Goal: Book appointment/travel/reservation

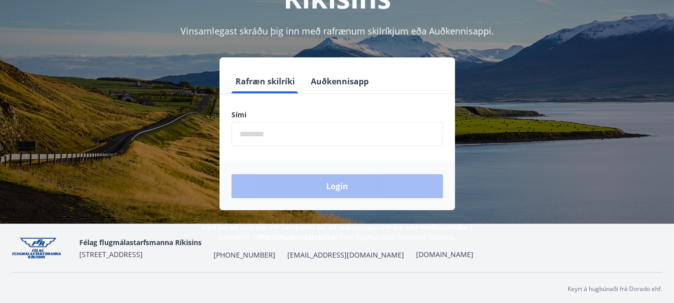
scroll to position [120, 0]
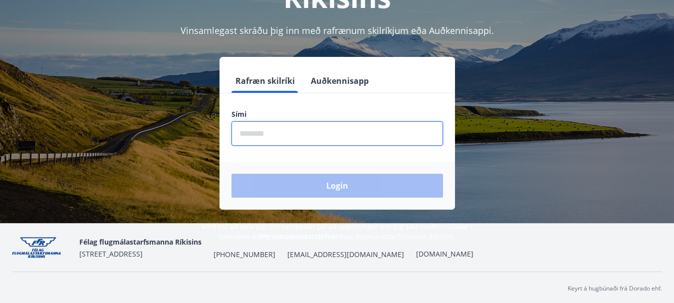
click at [307, 139] on input "phone" at bounding box center [336, 133] width 211 height 24
type input "********"
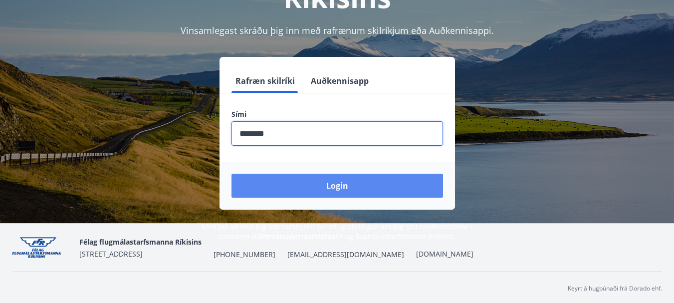
click at [321, 183] on button "Login" at bounding box center [336, 186] width 211 height 24
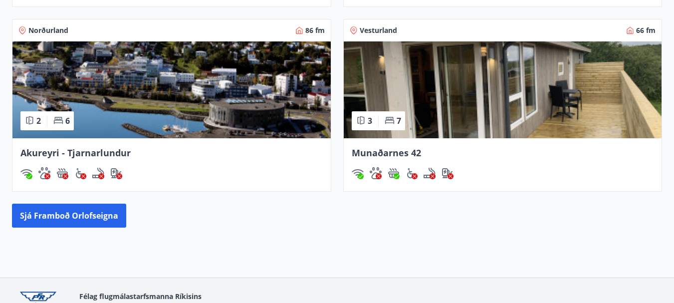
scroll to position [838, 0]
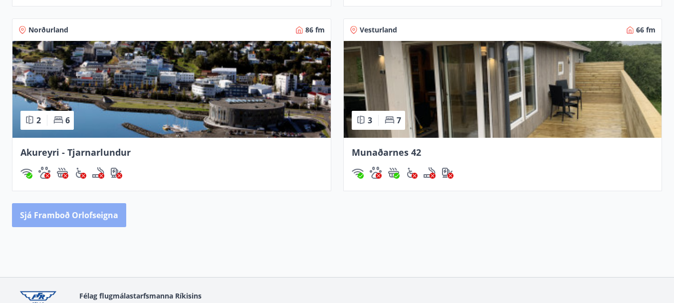
click at [104, 221] on button "Sjá framboð orlofseigna" at bounding box center [69, 215] width 114 height 24
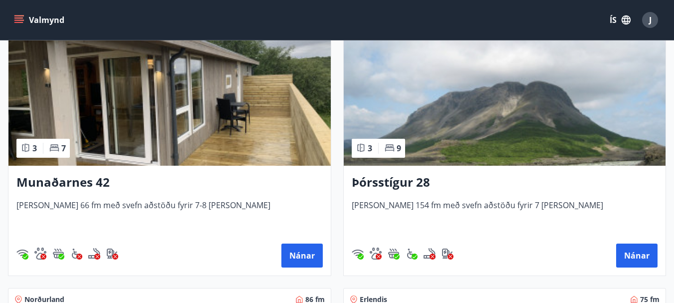
scroll to position [219, 0]
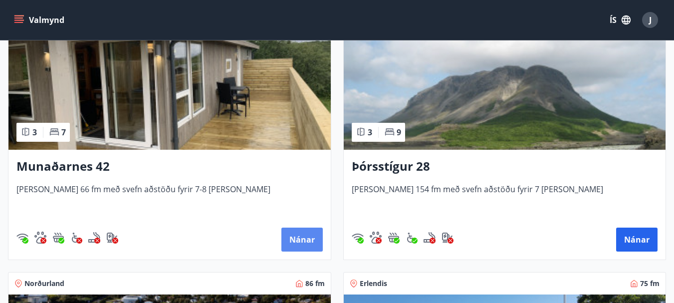
click at [298, 236] on button "Nánar" at bounding box center [301, 239] width 41 height 24
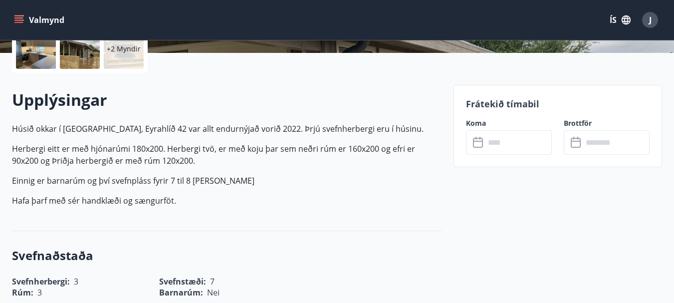
scroll to position [259, 0]
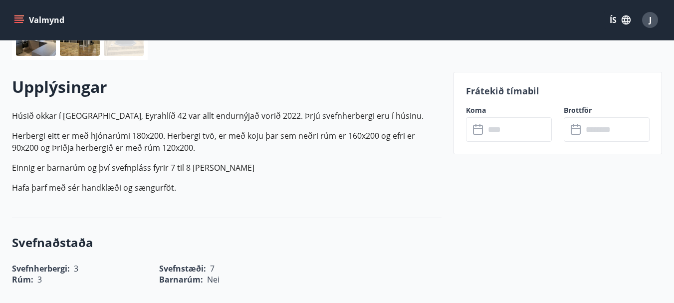
click at [479, 129] on icon at bounding box center [479, 130] width 12 height 12
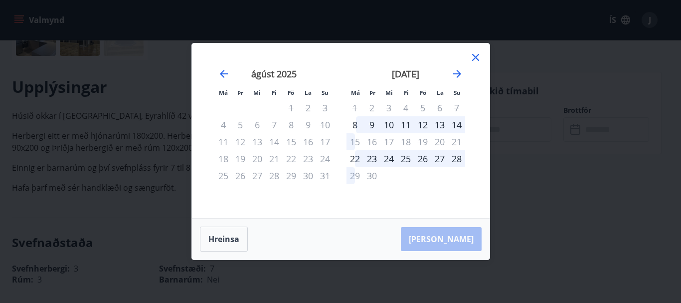
click at [474, 57] on icon at bounding box center [476, 57] width 12 height 12
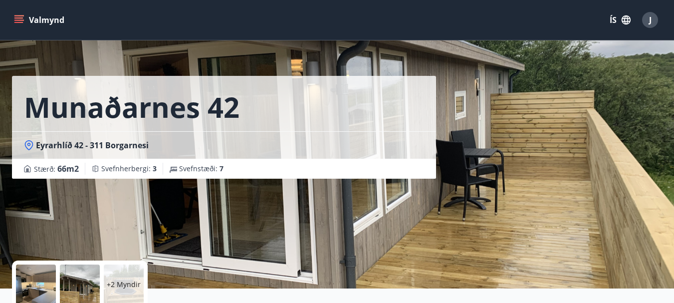
scroll to position [0, 0]
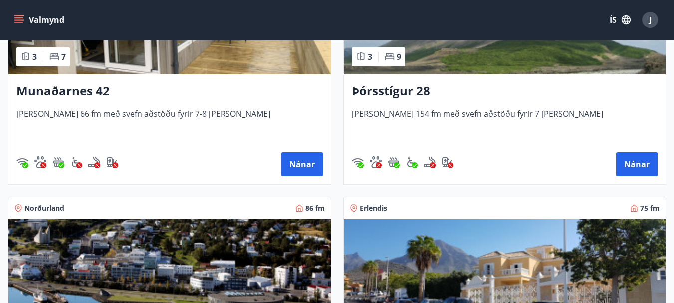
scroll to position [319, 0]
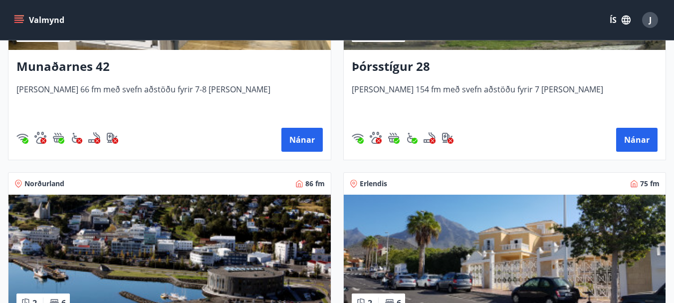
click at [382, 67] on h3 "Þórsstígur 28" at bounding box center [505, 67] width 306 height 18
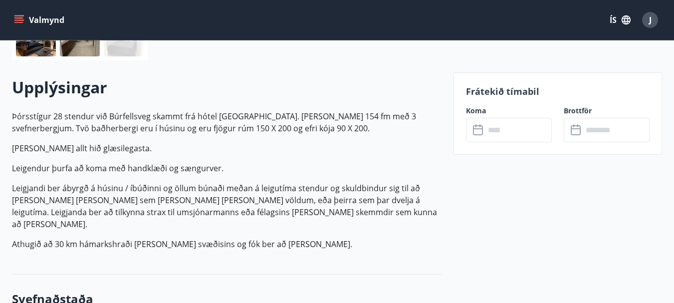
scroll to position [279, 0]
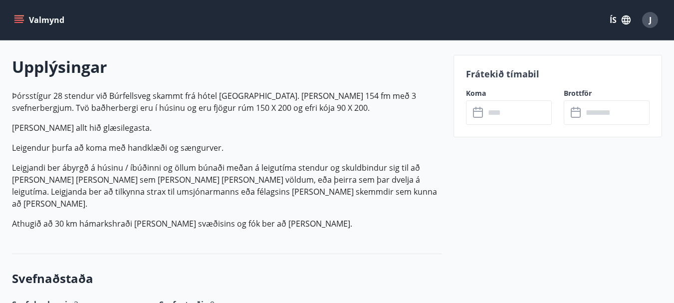
click at [500, 114] on input "text" at bounding box center [518, 112] width 67 height 24
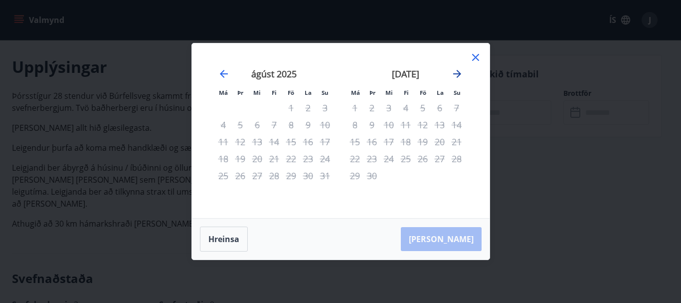
click at [457, 76] on icon "Move forward to switch to the next month." at bounding box center [457, 74] width 12 height 12
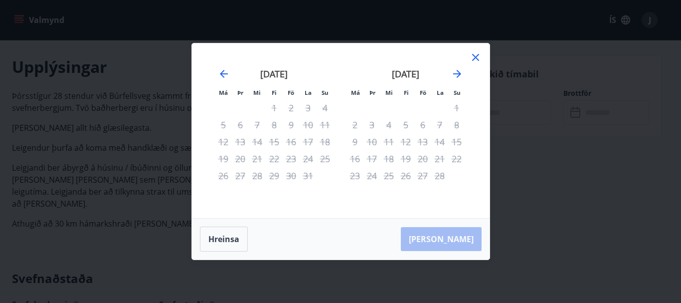
click at [475, 58] on icon at bounding box center [475, 57] width 7 height 7
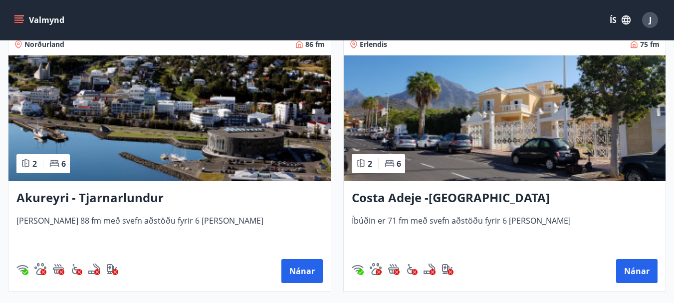
scroll to position [479, 0]
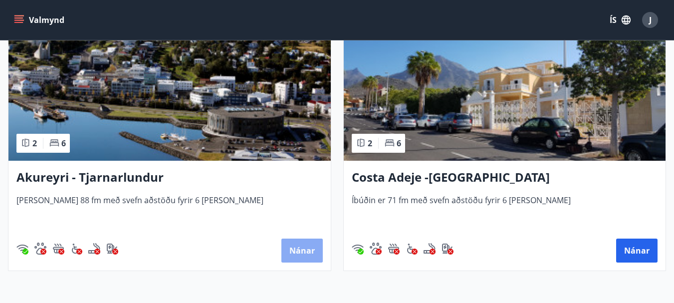
click at [304, 250] on button "Nánar" at bounding box center [301, 250] width 41 height 24
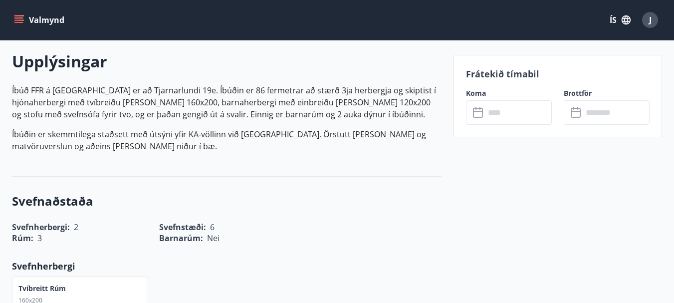
scroll to position [299, 0]
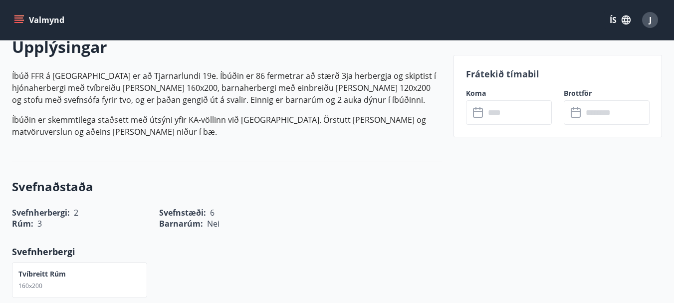
click at [477, 111] on icon at bounding box center [478, 111] width 10 height 1
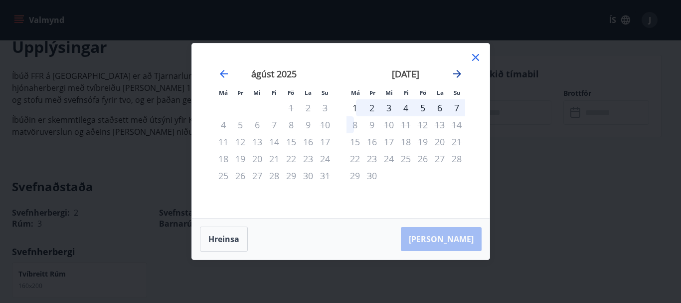
click at [458, 72] on icon "Move forward to switch to the next month." at bounding box center [457, 74] width 12 height 12
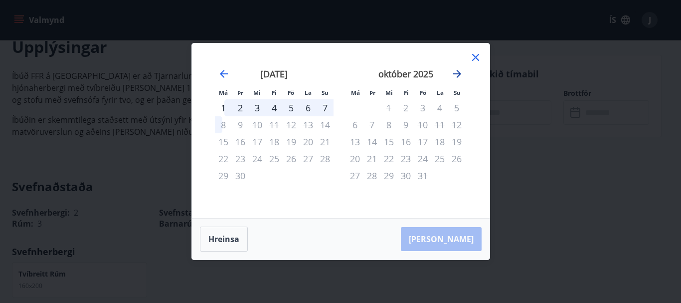
click at [458, 72] on icon "Move forward to switch to the next month." at bounding box center [457, 74] width 12 height 12
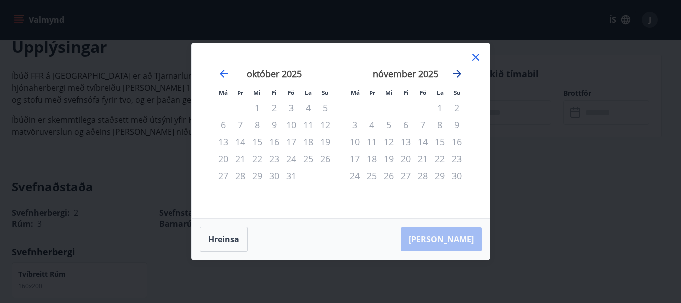
click at [458, 72] on icon "Move forward to switch to the next month." at bounding box center [457, 74] width 12 height 12
click at [478, 57] on icon at bounding box center [476, 57] width 12 height 12
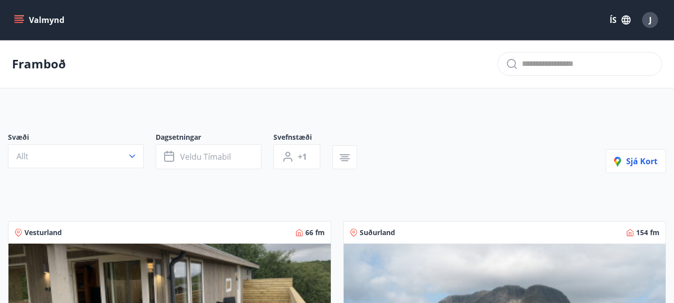
click at [651, 21] on div "J" at bounding box center [650, 20] width 16 height 16
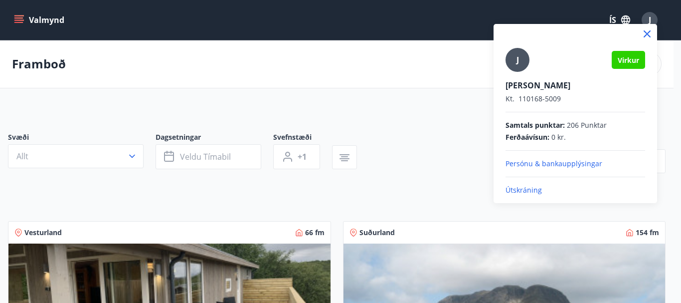
click at [533, 196] on div "[PERSON_NAME] [PERSON_NAME] Kt. 110168-5009 Samtals punktar : 206 Punktar Ferða…" at bounding box center [576, 113] width 164 height 179
click at [534, 188] on p "Útskráning" at bounding box center [576, 190] width 140 height 10
